Goal: Transaction & Acquisition: Purchase product/service

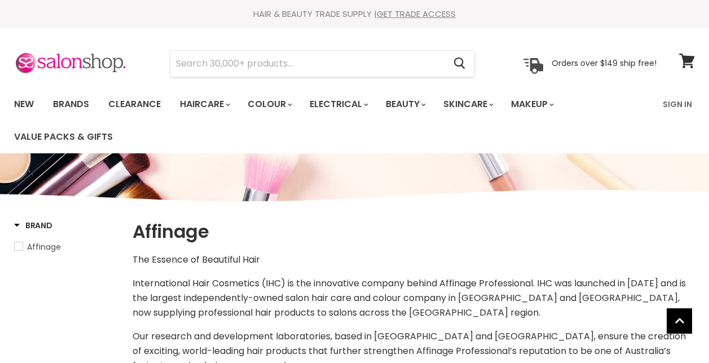
select select "manual"
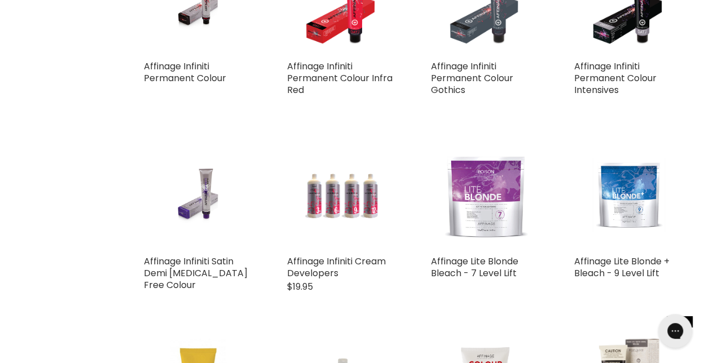
click at [476, 50] on img "Main content" at bounding box center [485, -1] width 86 height 109
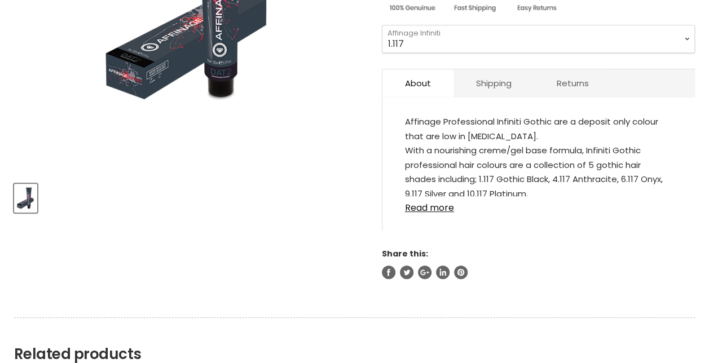
scroll to position [347, 0]
click at [676, 42] on select "1.117 4.117 6.117 9.117 10.117" at bounding box center [538, 39] width 313 height 28
click at [382, 25] on select "1.117 4.117 6.117 9.117 10.117" at bounding box center [538, 39] width 313 height 28
select select "6.117"
